Goal: Task Accomplishment & Management: Use online tool/utility

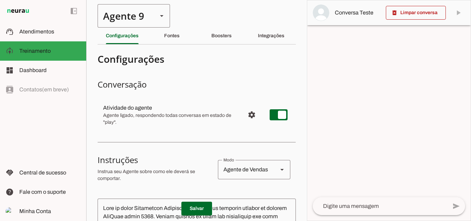
click at [161, 16] on polygon at bounding box center [161, 16] width 3 height 2
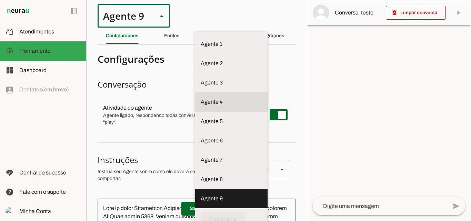
click at [201, 48] on slot at bounding box center [231, 44] width 61 height 8
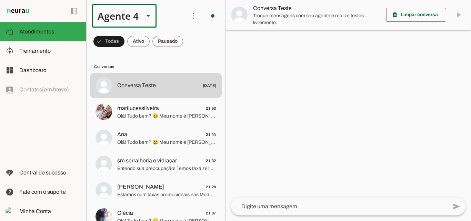
click at [144, 15] on slot at bounding box center [148, 16] width 8 height 8
click at [190, 48] on slot at bounding box center [216, 44] width 53 height 8
